Goal: Transaction & Acquisition: Purchase product/service

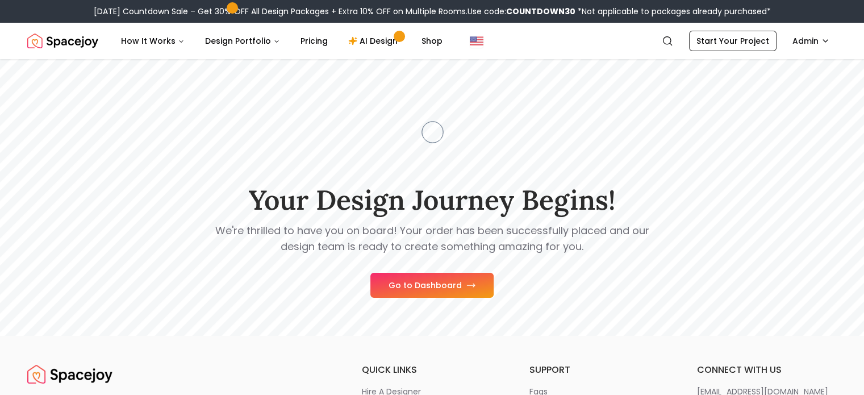
click at [717, 43] on link "Start Your Project" at bounding box center [732, 41] width 87 height 20
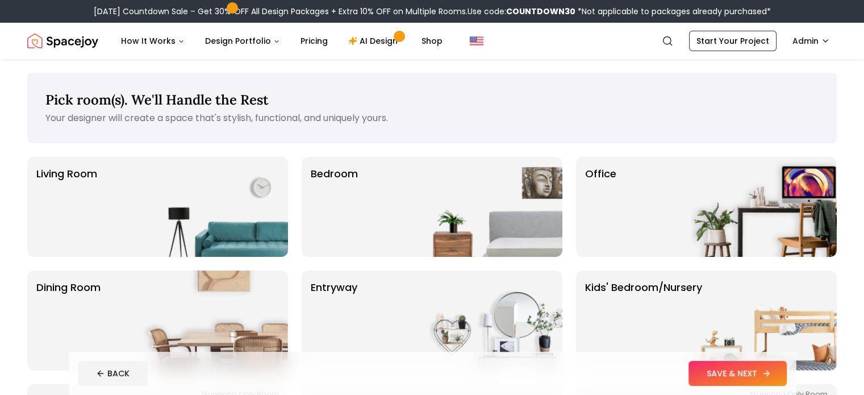
click at [777, 364] on button "SAVE & NEXT" at bounding box center [737, 373] width 98 height 25
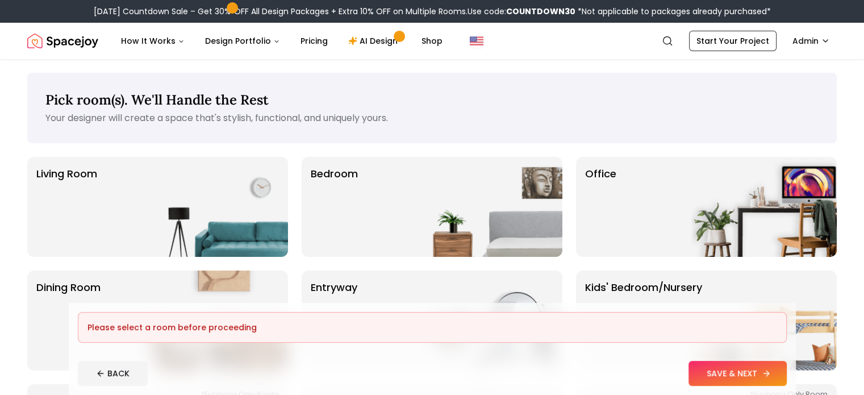
click at [777, 364] on button "SAVE & NEXT" at bounding box center [737, 373] width 98 height 25
click at [712, 208] on img at bounding box center [763, 207] width 145 height 100
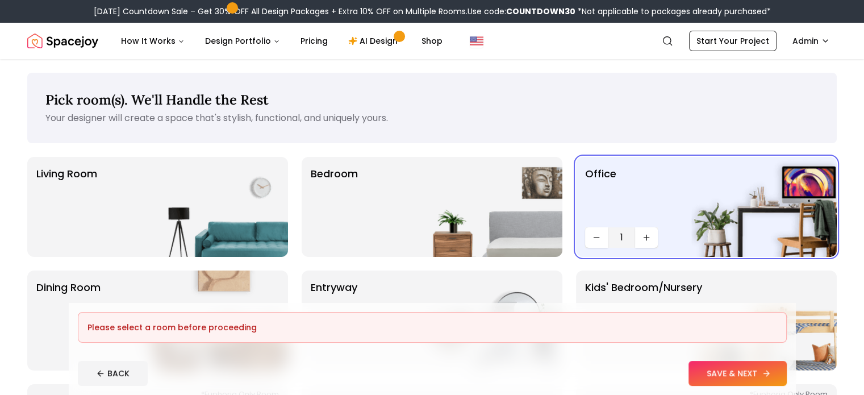
click at [770, 374] on button "SAVE & NEXT" at bounding box center [737, 373] width 98 height 25
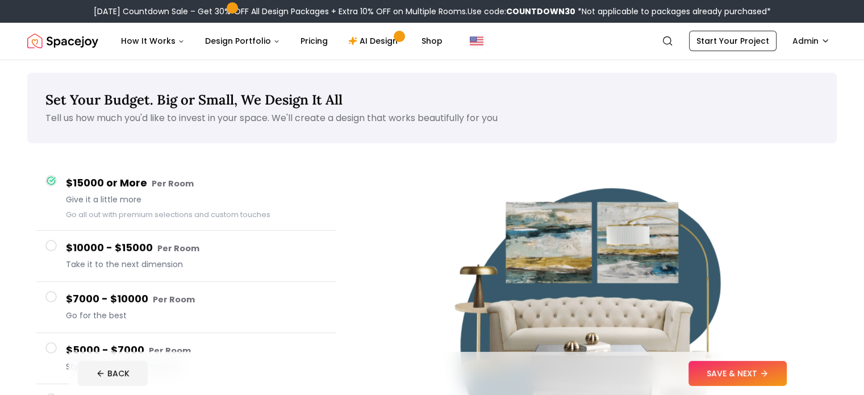
click at [770, 374] on button "SAVE & NEXT" at bounding box center [737, 373] width 98 height 25
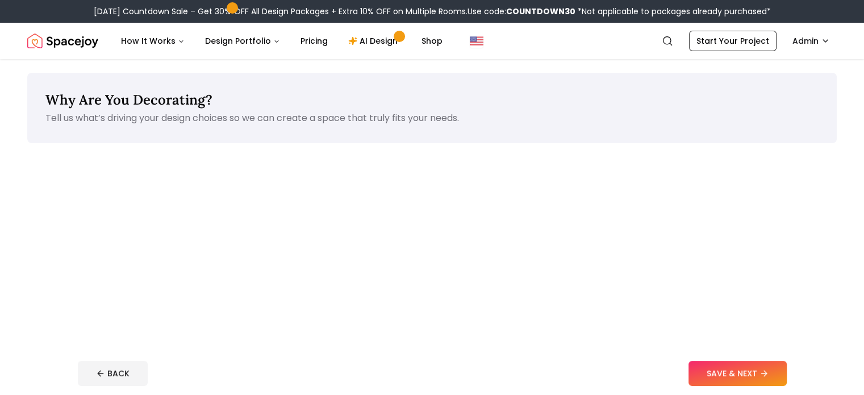
click at [770, 374] on button "SAVE & NEXT" at bounding box center [737, 373] width 98 height 25
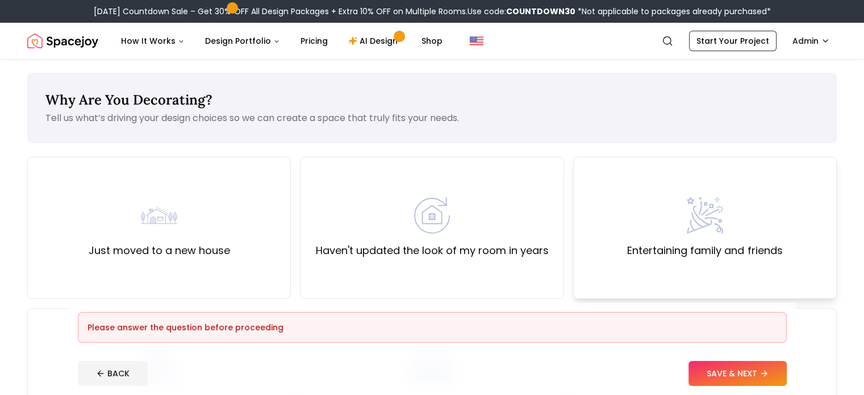
drag, startPoint x: 721, startPoint y: 152, endPoint x: 722, endPoint y: 192, distance: 40.3
click at [722, 192] on div "Entertaining family and friends" at bounding box center [705, 228] width 264 height 142
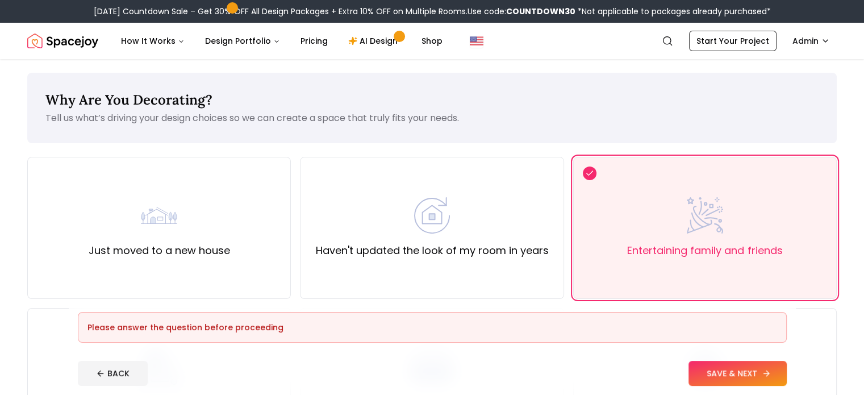
click at [766, 366] on button "SAVE & NEXT" at bounding box center [737, 373] width 98 height 25
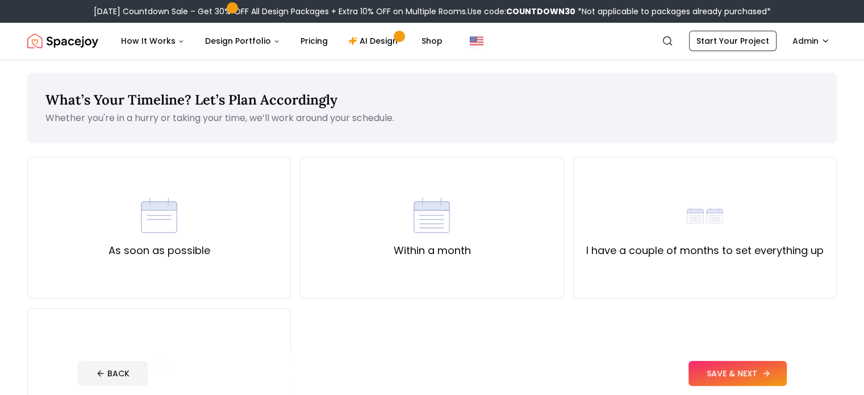
click at [787, 375] on button "SAVE & NEXT" at bounding box center [737, 373] width 98 height 25
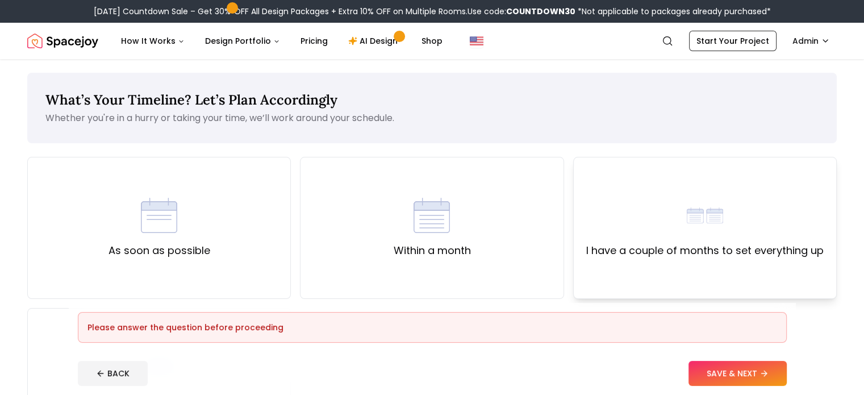
click at [770, 215] on div "I have a couple of months to set everything up" at bounding box center [704, 227] width 237 height 61
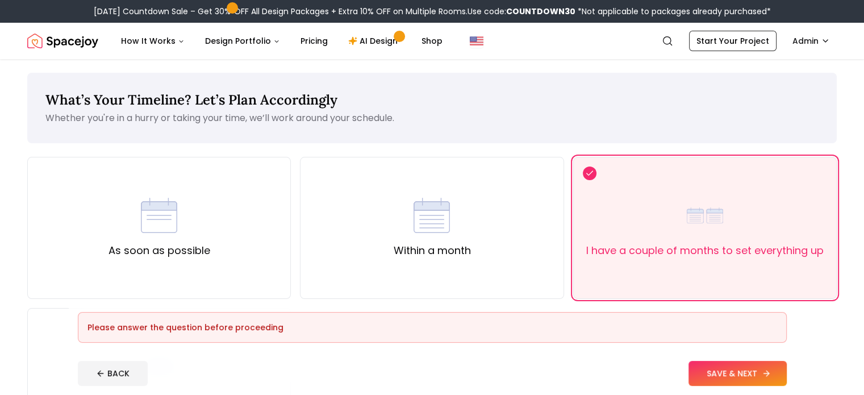
click at [778, 370] on button "SAVE & NEXT" at bounding box center [737, 373] width 98 height 25
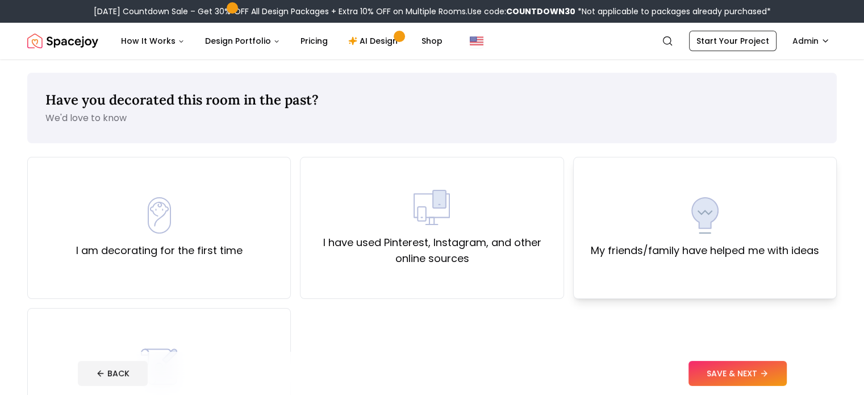
click at [768, 232] on div "My friends/family have helped me with ideas" at bounding box center [705, 227] width 228 height 61
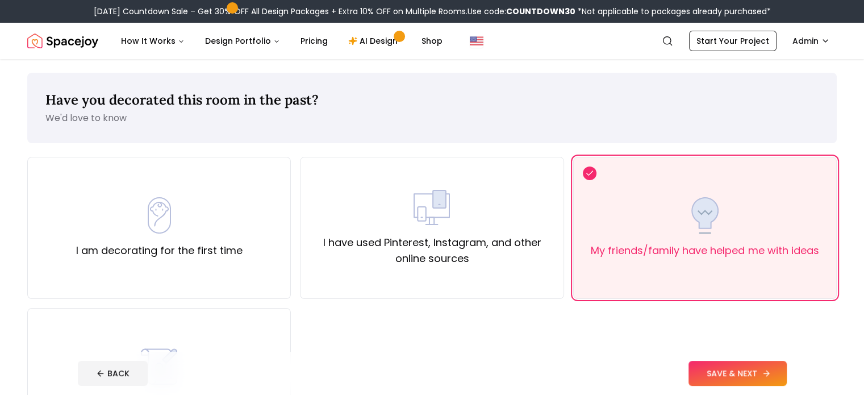
click at [787, 375] on button "SAVE & NEXT" at bounding box center [737, 373] width 98 height 25
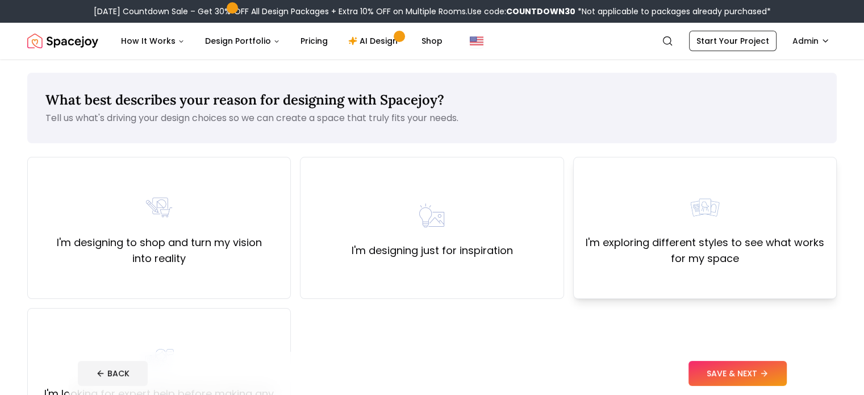
click at [757, 255] on label "I'm exploring different styles to see what works for my space" at bounding box center [705, 251] width 244 height 32
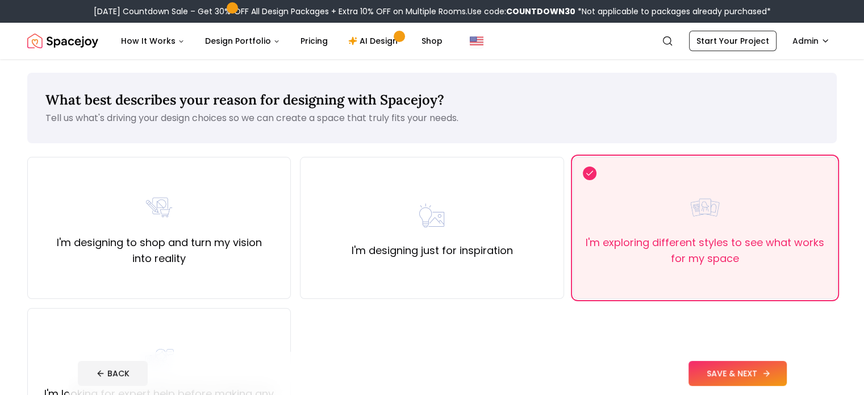
click at [787, 374] on button "SAVE & NEXT" at bounding box center [737, 373] width 98 height 25
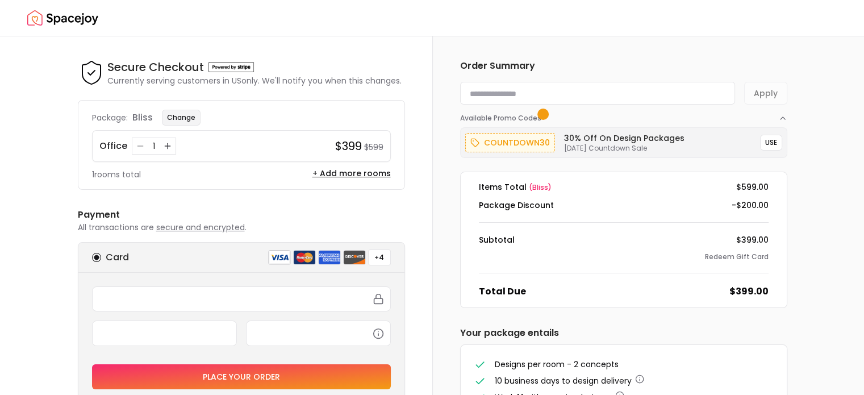
click at [189, 117] on button "Change" at bounding box center [181, 118] width 39 height 16
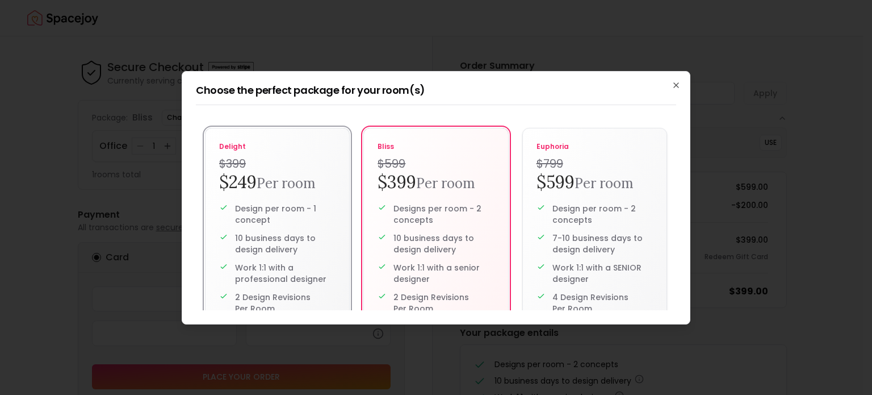
click at [270, 156] on h4 "$399" at bounding box center [277, 164] width 116 height 16
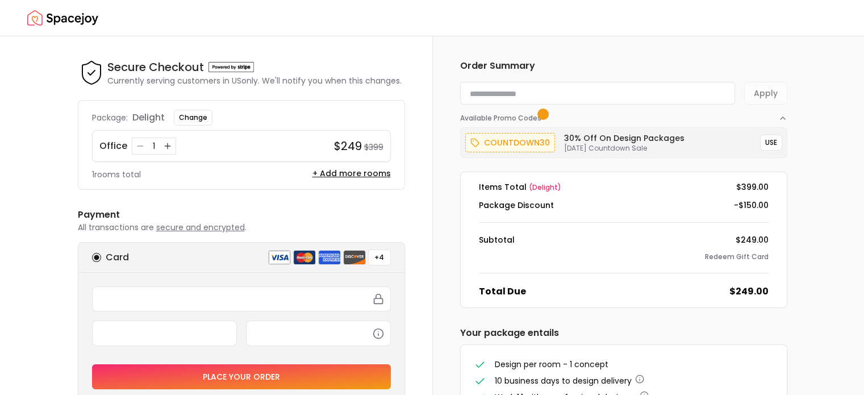
click at [654, 96] on input at bounding box center [597, 93] width 275 height 23
paste input "**********"
type input "**********"
click at [763, 91] on button "Apply" at bounding box center [765, 93] width 43 height 23
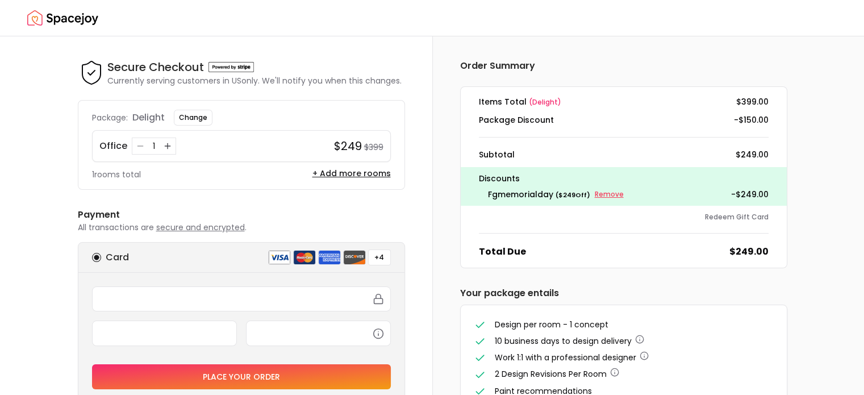
click at [608, 195] on small "Remove" at bounding box center [609, 194] width 29 height 9
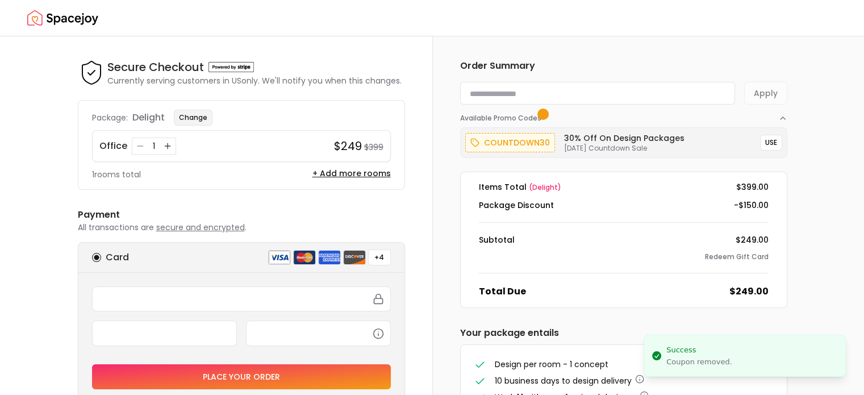
click at [195, 120] on button "Change" at bounding box center [193, 118] width 39 height 16
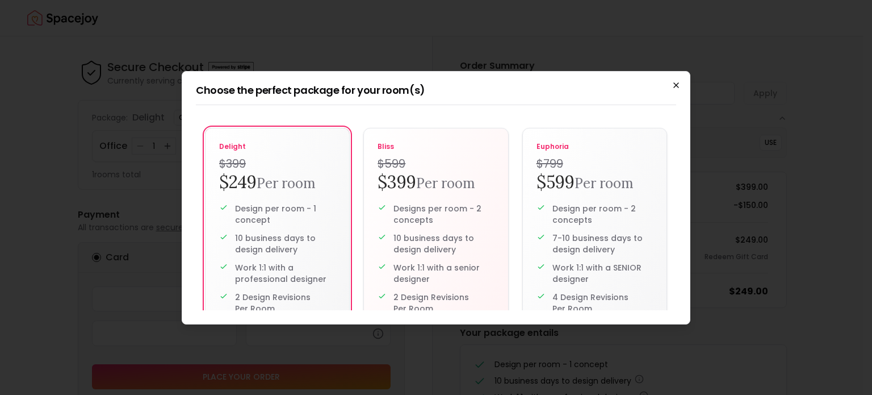
click at [673, 86] on icon "button" at bounding box center [676, 85] width 9 height 9
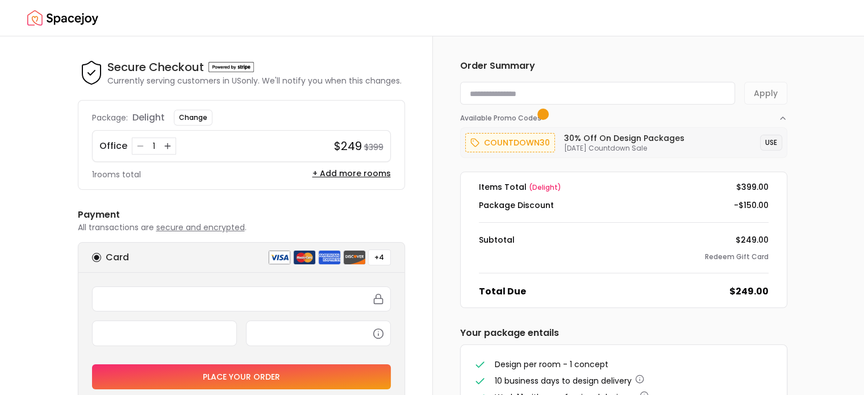
click at [771, 143] on button "USE" at bounding box center [771, 143] width 22 height 16
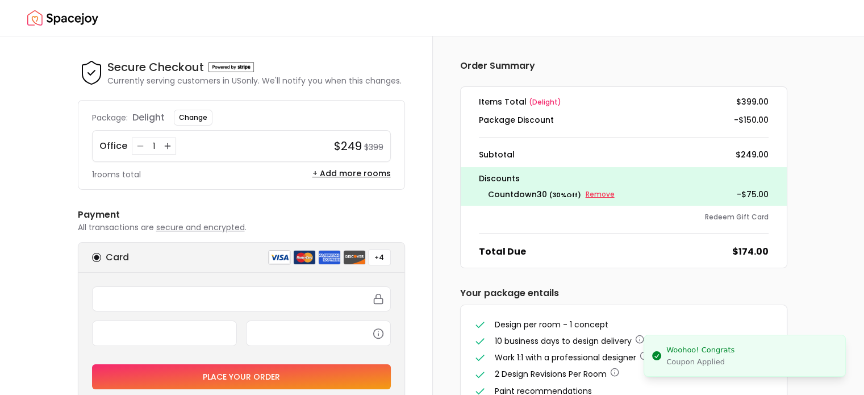
click at [600, 195] on small "Remove" at bounding box center [600, 194] width 29 height 9
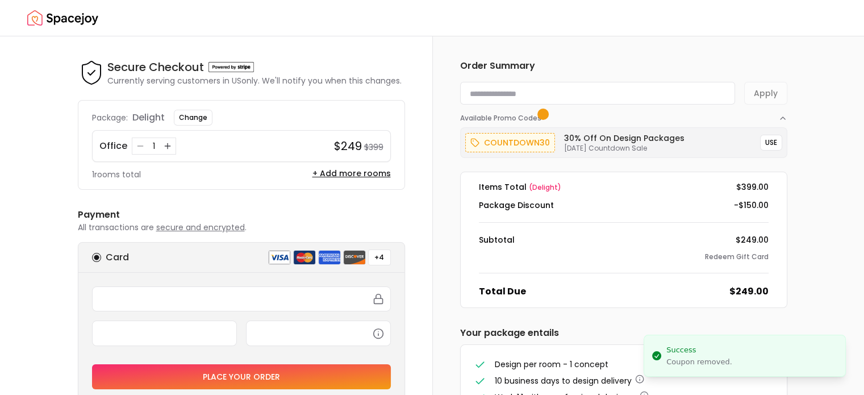
paste input "**********"
click at [620, 101] on input "**********" at bounding box center [597, 93] width 275 height 23
type input "**********"
click at [757, 87] on button "Apply" at bounding box center [765, 93] width 43 height 23
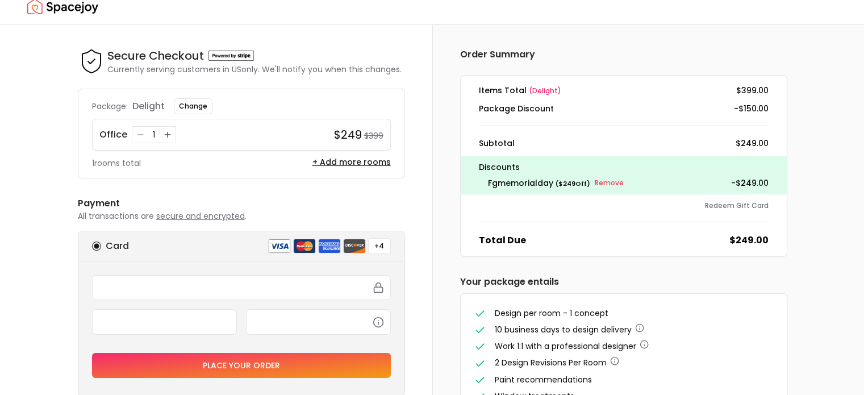
scroll to position [3, 0]
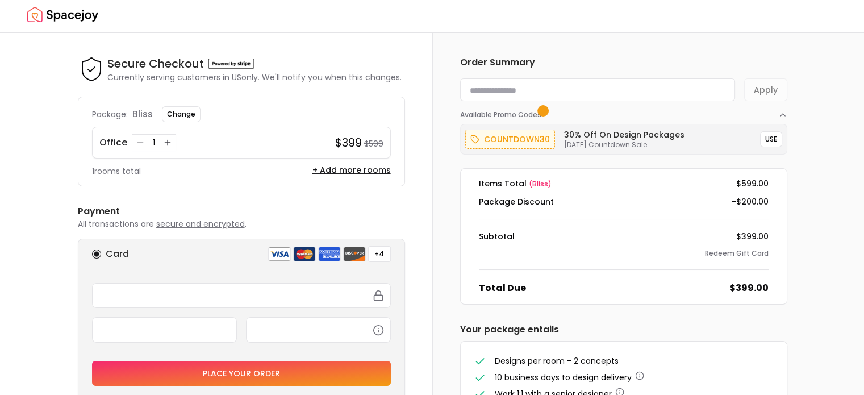
click at [670, 88] on input at bounding box center [597, 89] width 275 height 23
paste input "**********"
type input "**********"
click at [761, 90] on button "Apply" at bounding box center [765, 89] width 43 height 23
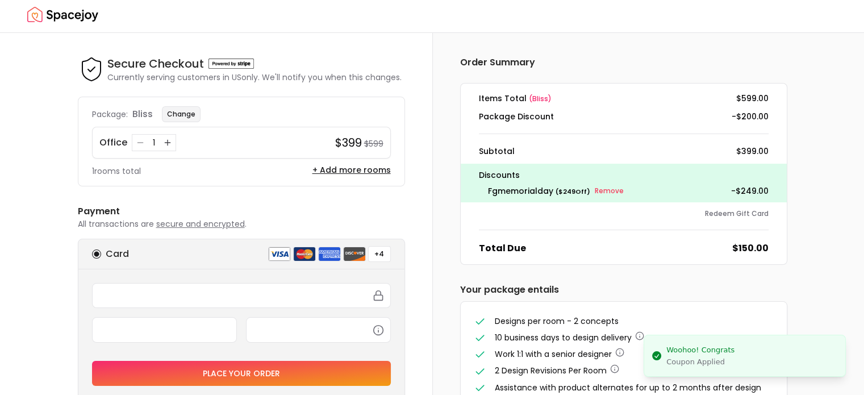
click at [179, 113] on button "Change" at bounding box center [181, 114] width 39 height 16
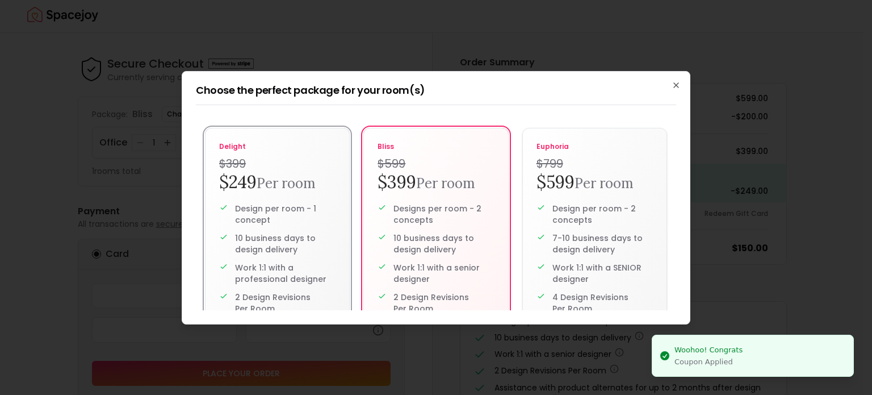
click at [249, 142] on p "delight" at bounding box center [277, 146] width 116 height 9
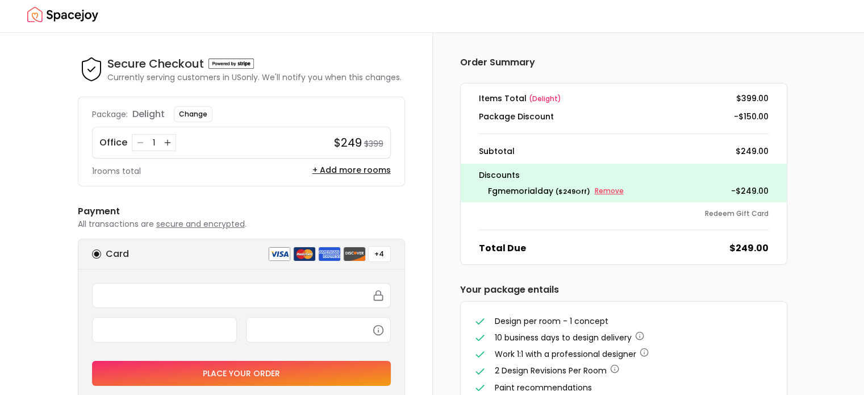
click at [605, 189] on small "Remove" at bounding box center [609, 190] width 29 height 9
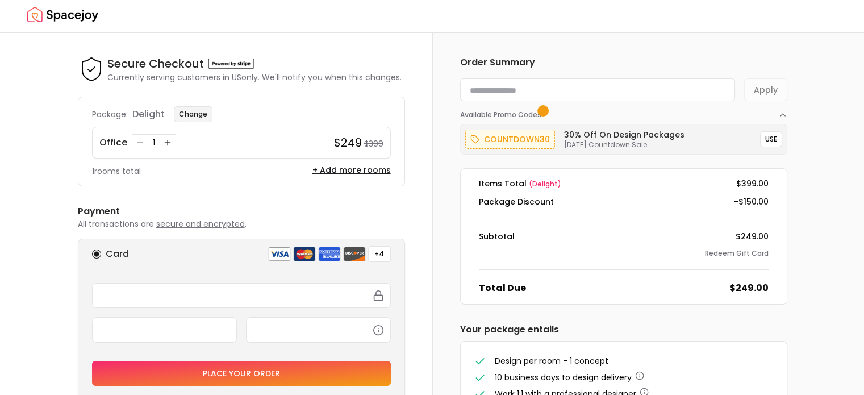
click at [186, 116] on button "Change" at bounding box center [193, 114] width 39 height 16
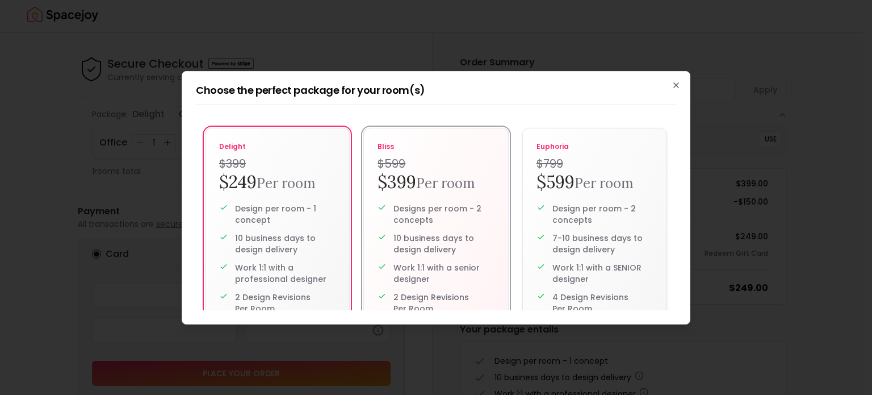
click at [437, 185] on small "Per room" at bounding box center [445, 183] width 59 height 18
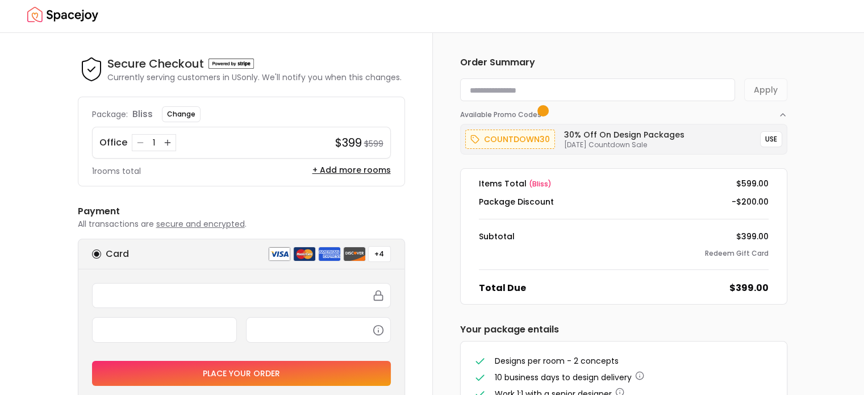
paste input "**********"
click at [522, 93] on input "**********" at bounding box center [597, 89] width 275 height 23
type input "**********"
click at [759, 95] on button "Apply" at bounding box center [765, 89] width 43 height 23
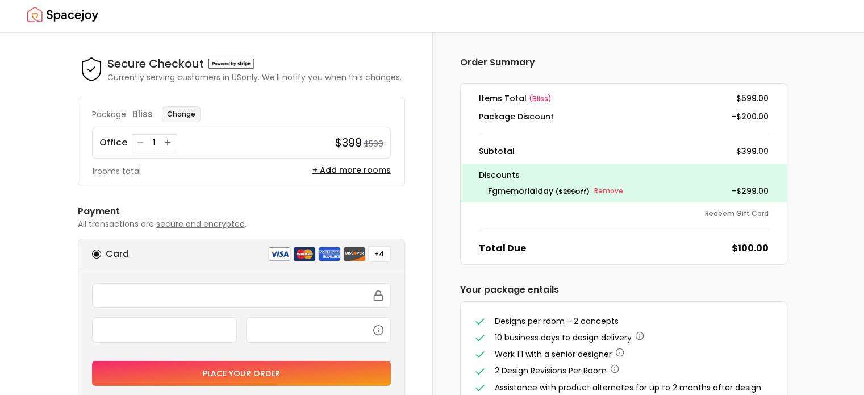
click at [198, 118] on button "Change" at bounding box center [181, 114] width 39 height 16
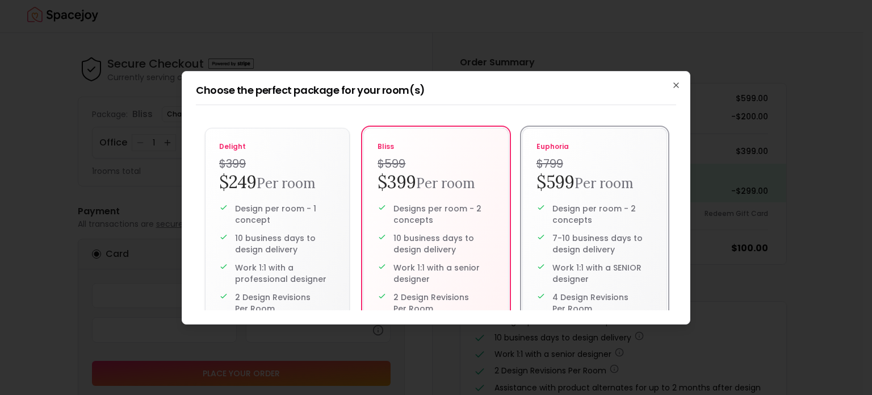
click at [566, 186] on h2 "$599 Per room" at bounding box center [595, 183] width 116 height 22
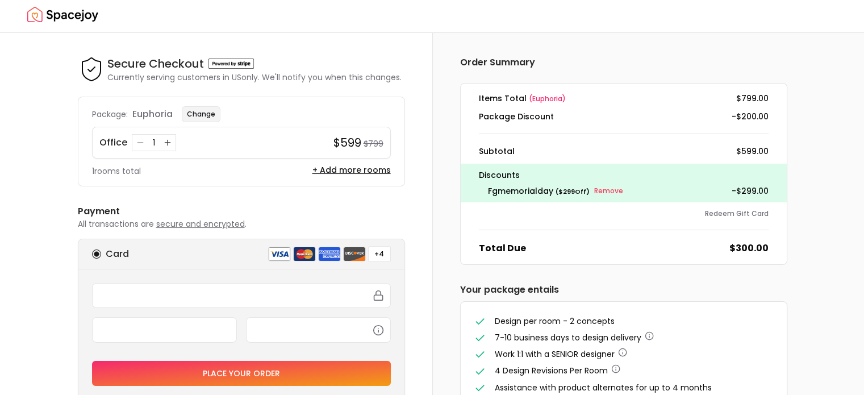
click at [193, 118] on button "Change" at bounding box center [201, 114] width 39 height 16
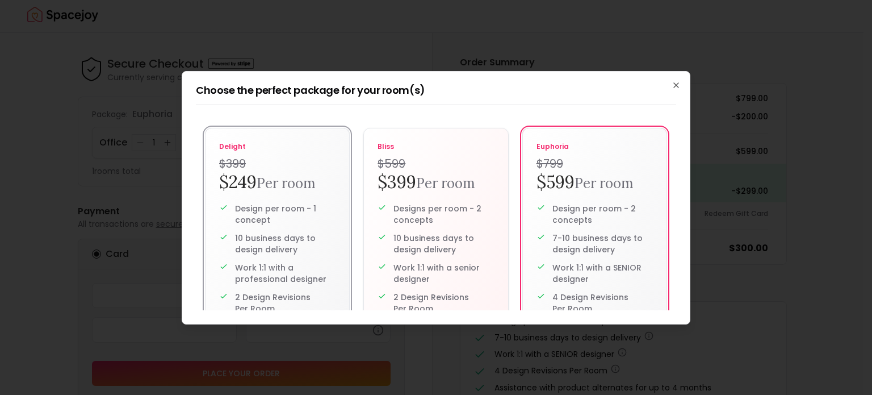
click at [230, 196] on label "delight $399 $249 Per room Design per room - 1 concept 10 business days to desi…" at bounding box center [277, 275] width 145 height 294
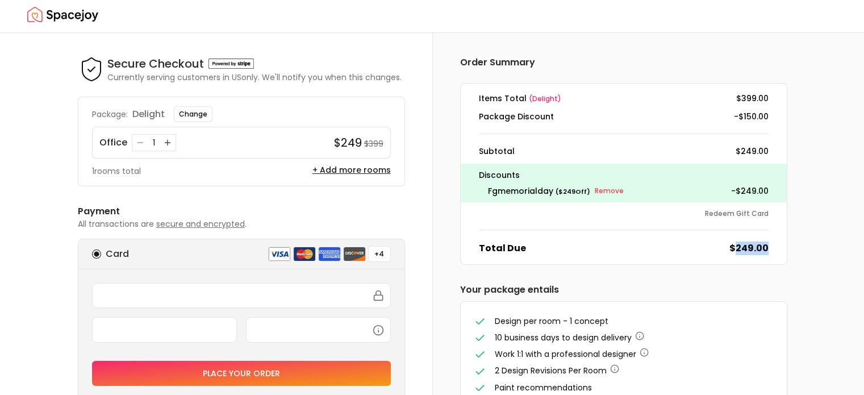
drag, startPoint x: 736, startPoint y: 250, endPoint x: 776, endPoint y: 251, distance: 40.3
click at [776, 251] on div "Total Due $249.00" at bounding box center [624, 248] width 308 height 14
drag, startPoint x: 737, startPoint y: 250, endPoint x: 779, endPoint y: 249, distance: 42.6
click at [779, 249] on dl "Items Total ( delight ) $399.00 Package Discount -$150.00 Subtotal $249.00 Disc…" at bounding box center [623, 174] width 327 height 182
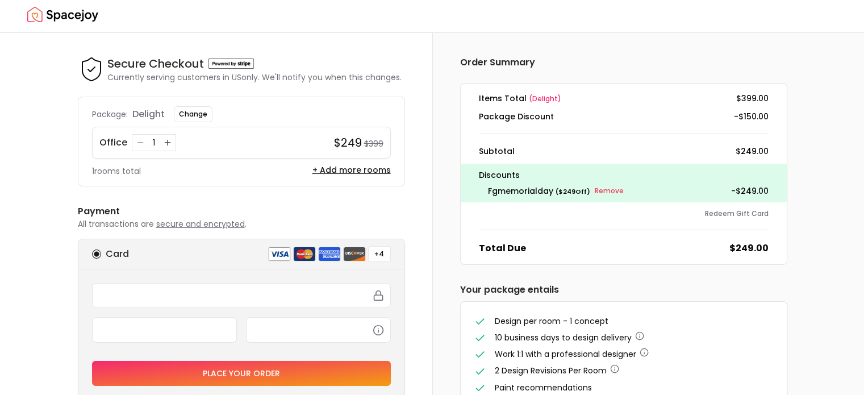
click at [598, 21] on div at bounding box center [432, 15] width 864 height 36
click at [596, 63] on h6 "Order Summary" at bounding box center [623, 63] width 327 height 14
drag, startPoint x: 340, startPoint y: 140, endPoint x: 359, endPoint y: 137, distance: 18.9
click at [359, 137] on h4 "$249" at bounding box center [348, 143] width 28 height 16
drag, startPoint x: 737, startPoint y: 248, endPoint x: 787, endPoint y: 244, distance: 50.1
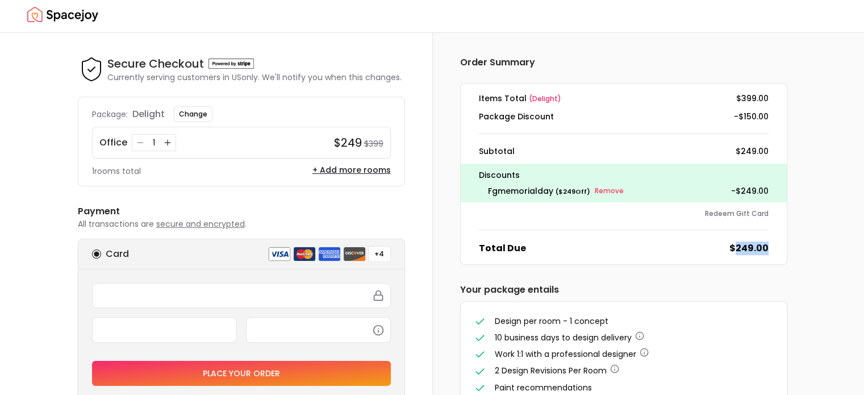
click at [787, 244] on div "Order Summary Items Total ( delight ) $399.00 Package Discount -$150.00 Subtota…" at bounding box center [624, 256] width 382 height 447
drag, startPoint x: 741, startPoint y: 189, endPoint x: 788, endPoint y: 188, distance: 47.7
click at [788, 188] on div "Order Summary Items Total ( delight ) $399.00 Package Discount -$150.00 Subtota…" at bounding box center [624, 256] width 382 height 447
drag, startPoint x: 768, startPoint y: 249, endPoint x: 736, endPoint y: 253, distance: 32.6
click at [736, 253] on div "Total Due $249.00" at bounding box center [624, 248] width 308 height 14
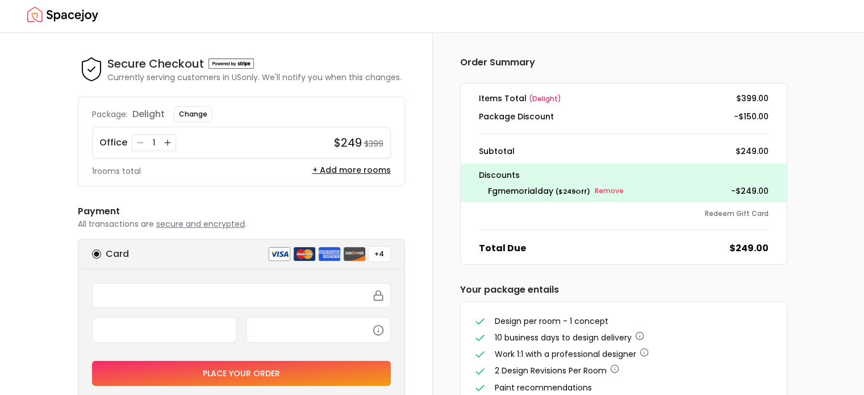
click at [732, 270] on div "Order Summary Items Total ( delight ) $399.00 Package Discount -$150.00 Subtota…" at bounding box center [623, 257] width 327 height 402
drag, startPoint x: 738, startPoint y: 247, endPoint x: 765, endPoint y: 245, distance: 26.7
click at [765, 245] on dd "$249.00" at bounding box center [748, 248] width 39 height 14
click at [749, 255] on dl "Items Total ( delight ) $399.00 Package Discount -$150.00 Subtotal $249.00 Disc…" at bounding box center [623, 174] width 327 height 182
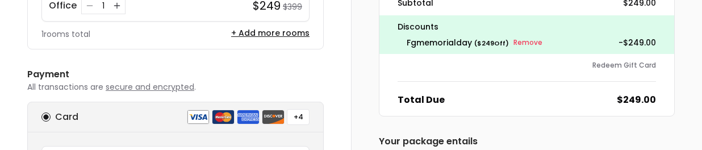
scroll to position [151, 0]
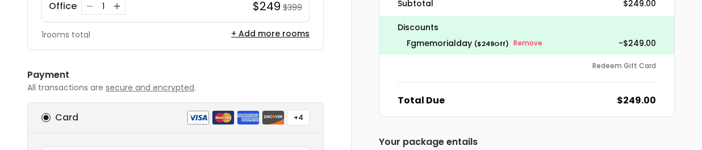
click at [525, 43] on small "Remove" at bounding box center [527, 43] width 29 height 9
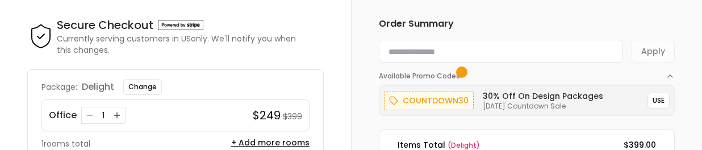
scroll to position [41, 0]
click at [517, 50] on input at bounding box center [501, 51] width 244 height 23
paste input "**********"
type input "**********"
paste input "**********"
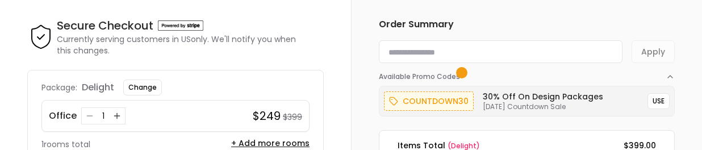
type input "**********"
paste input "**********"
type input "**********"
click at [659, 55] on button "Apply" at bounding box center [653, 51] width 43 height 23
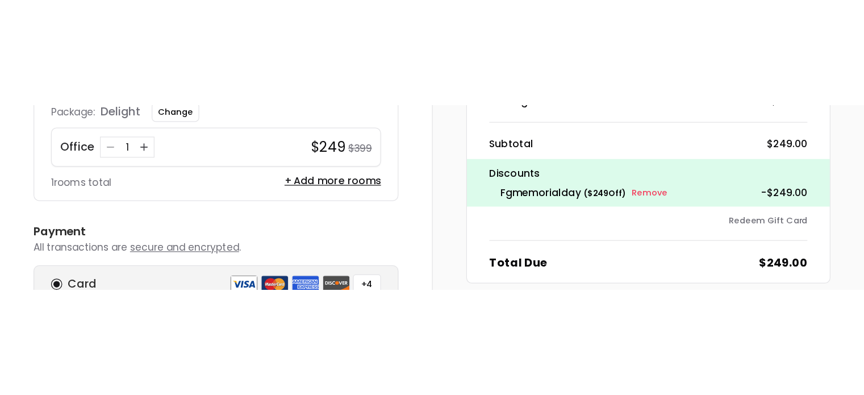
scroll to position [116, 0]
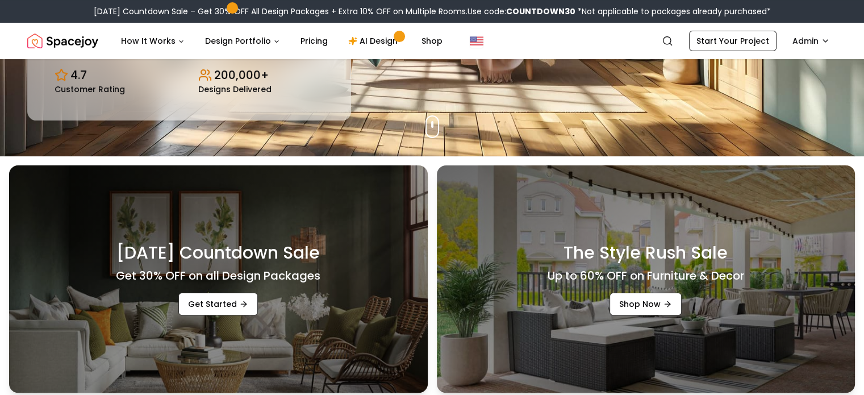
scroll to position [237, 0]
